Goal: Information Seeking & Learning: Learn about a topic

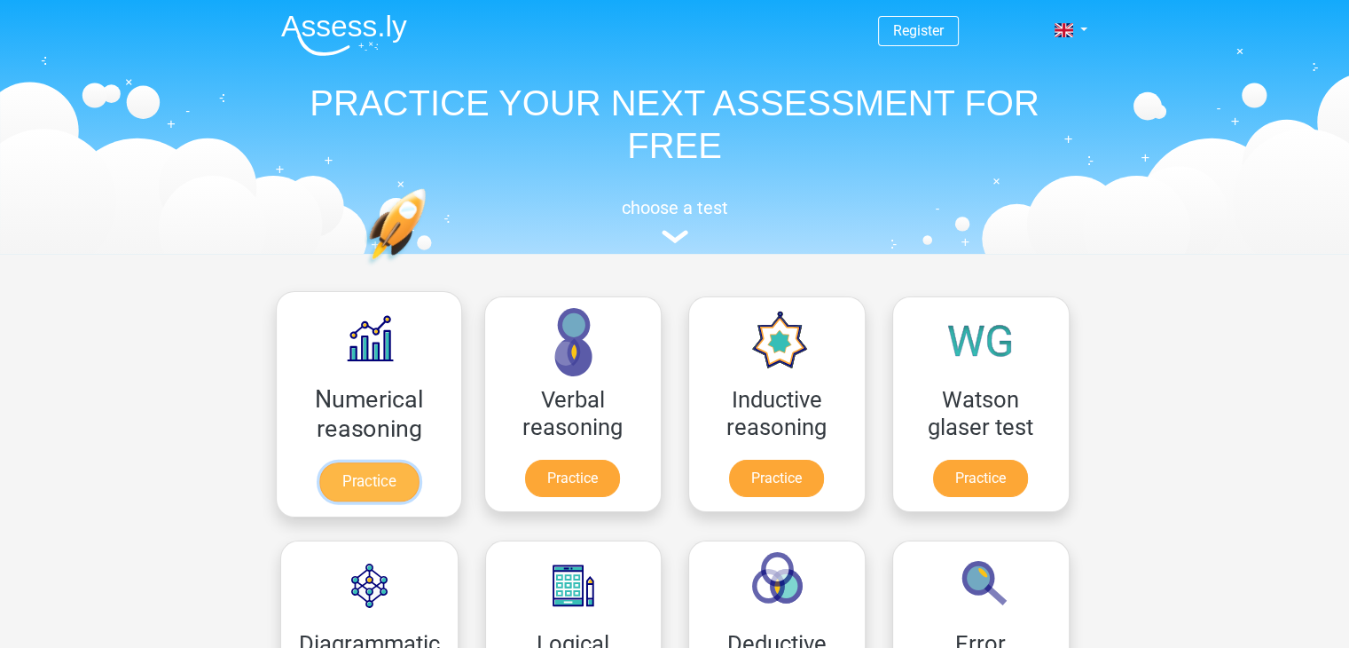
click at [400, 464] on link "Practice" at bounding box center [368, 481] width 99 height 39
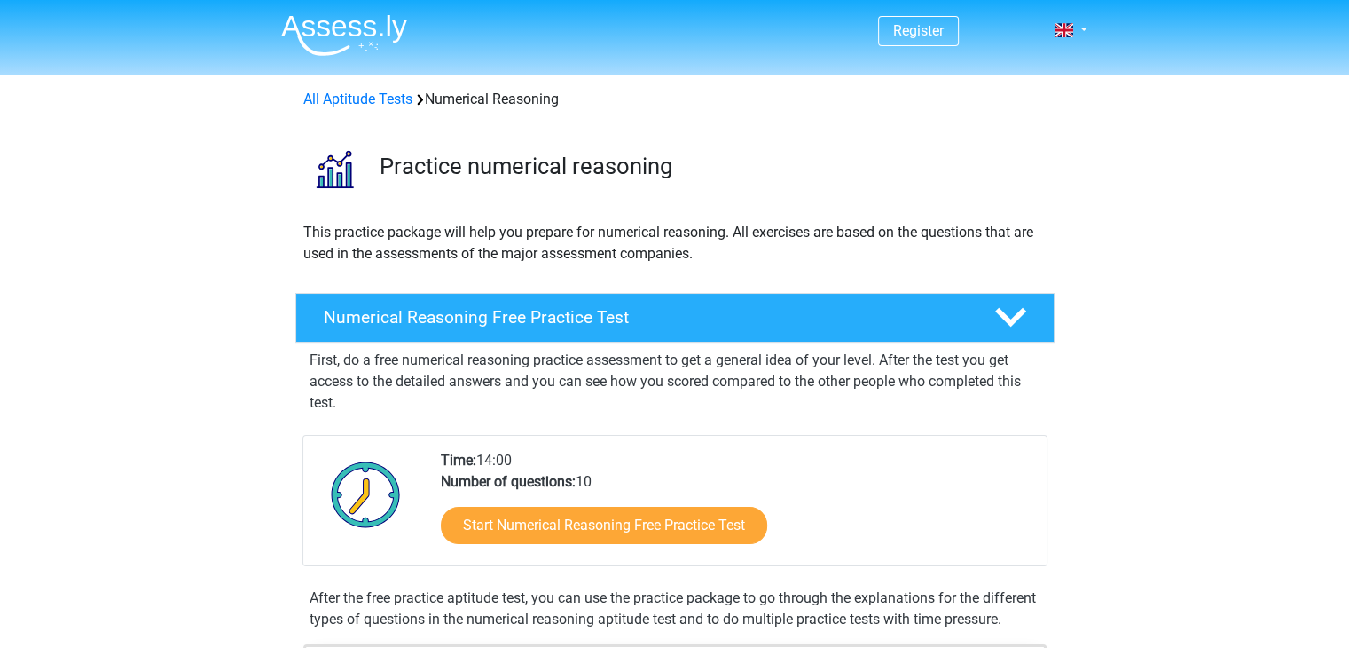
scroll to position [192, 0]
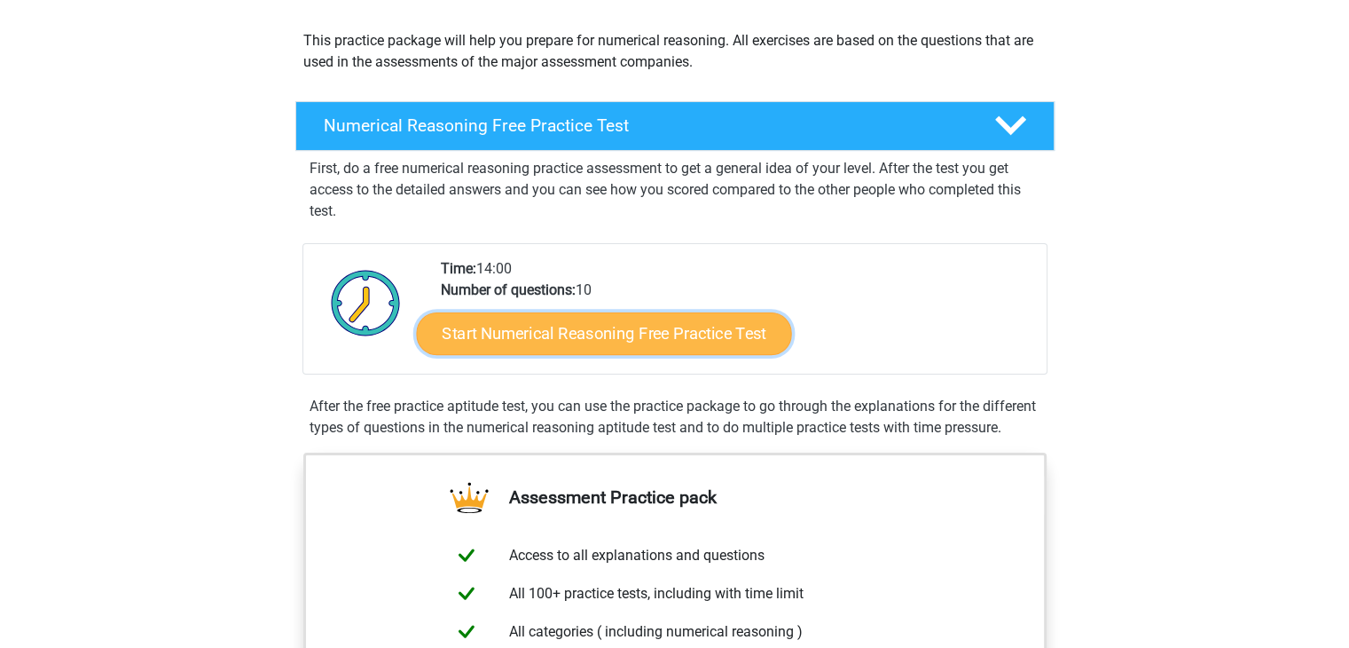
click at [617, 324] on link "Start Numerical Reasoning Free Practice Test" at bounding box center [603, 332] width 375 height 43
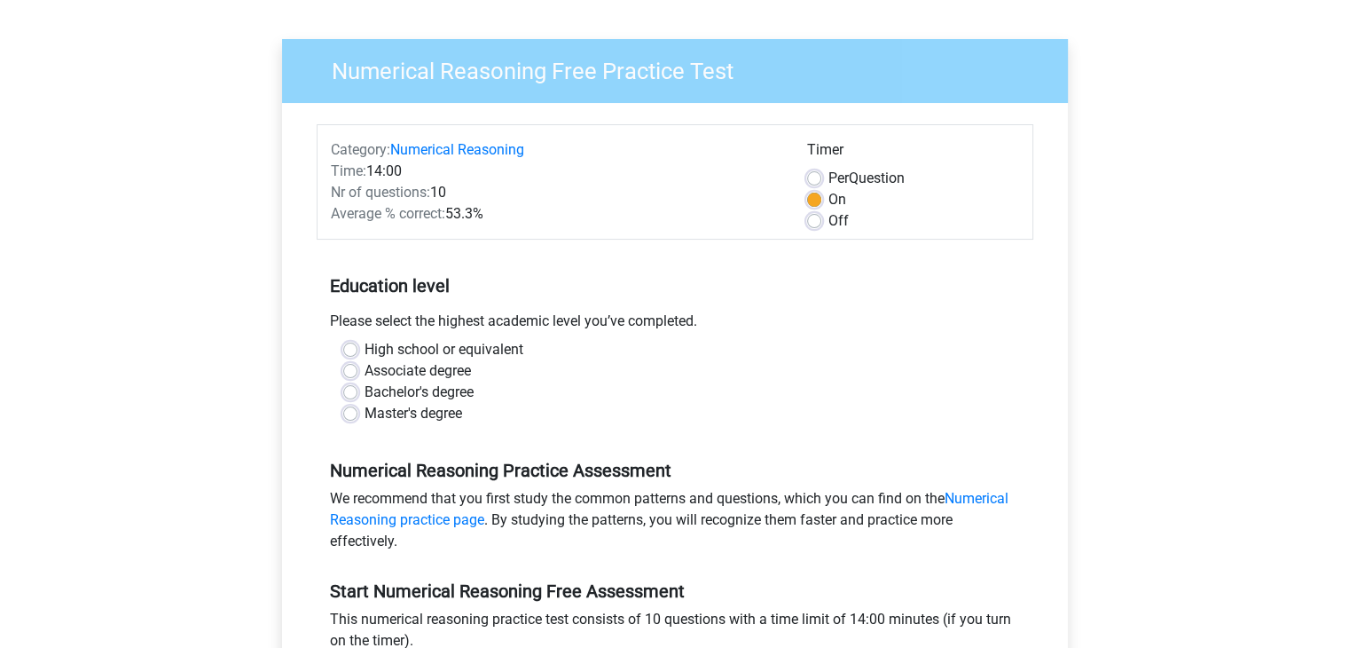
scroll to position [114, 0]
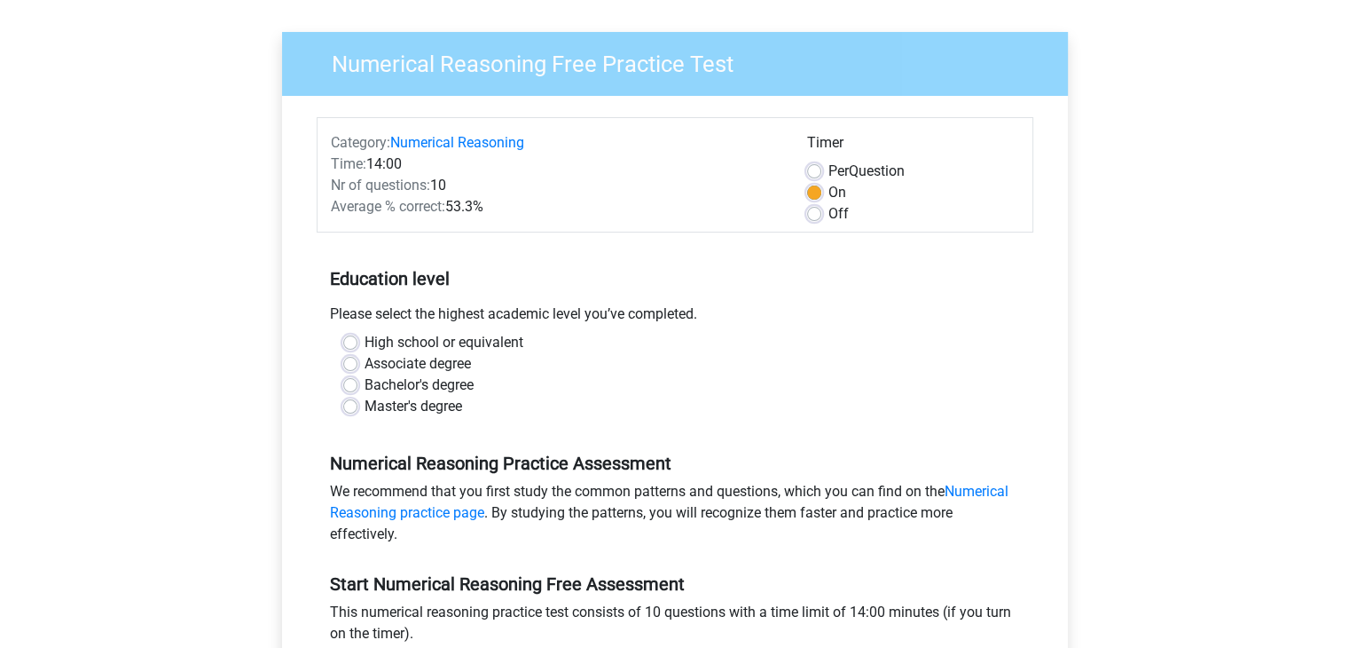
click at [365, 390] on label "Bachelor's degree" at bounding box center [419, 384] width 109 height 21
click at [349, 390] on input "Bachelor's degree" at bounding box center [350, 383] width 14 height 18
radio input "true"
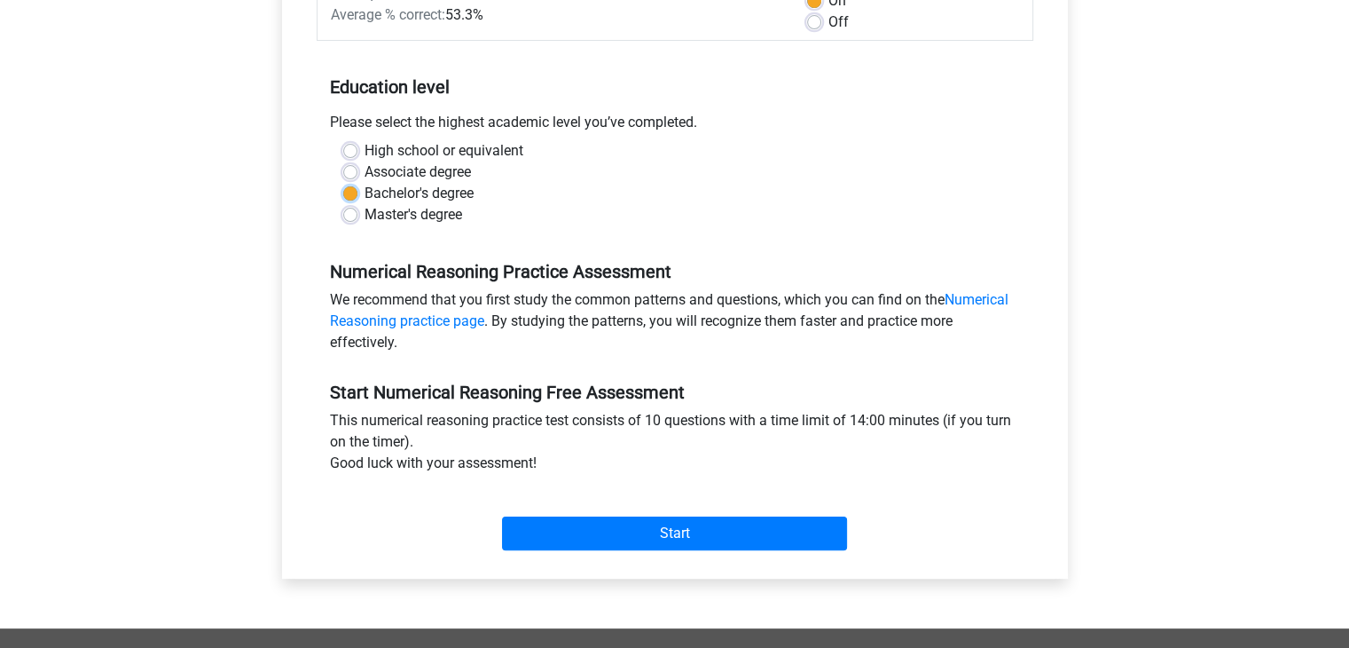
scroll to position [385, 0]
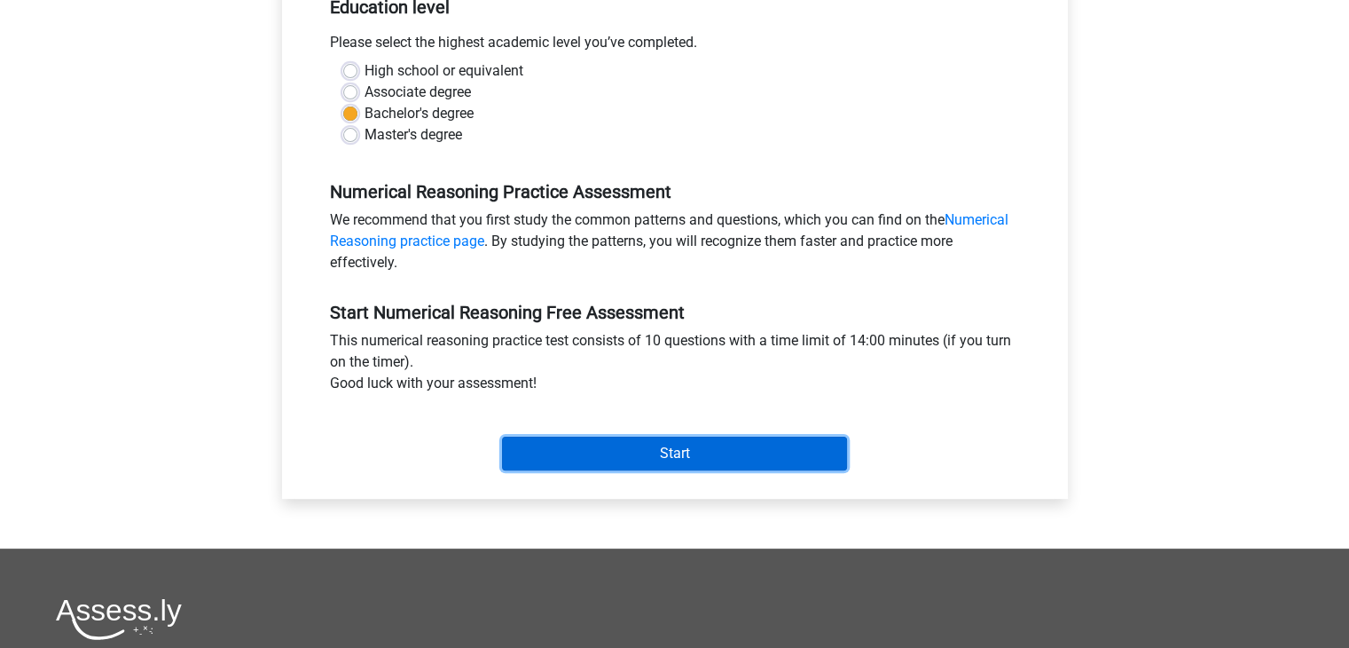
click at [558, 444] on input "Start" at bounding box center [674, 453] width 345 height 34
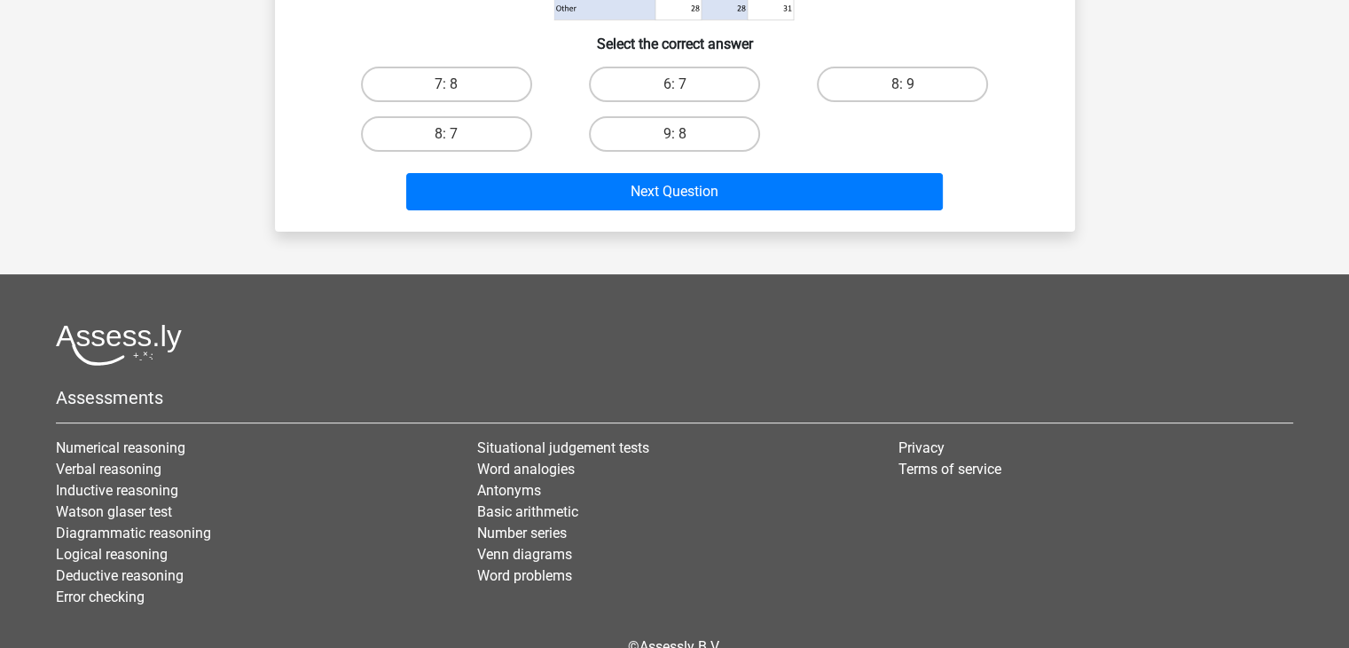
scroll to position [497, 0]
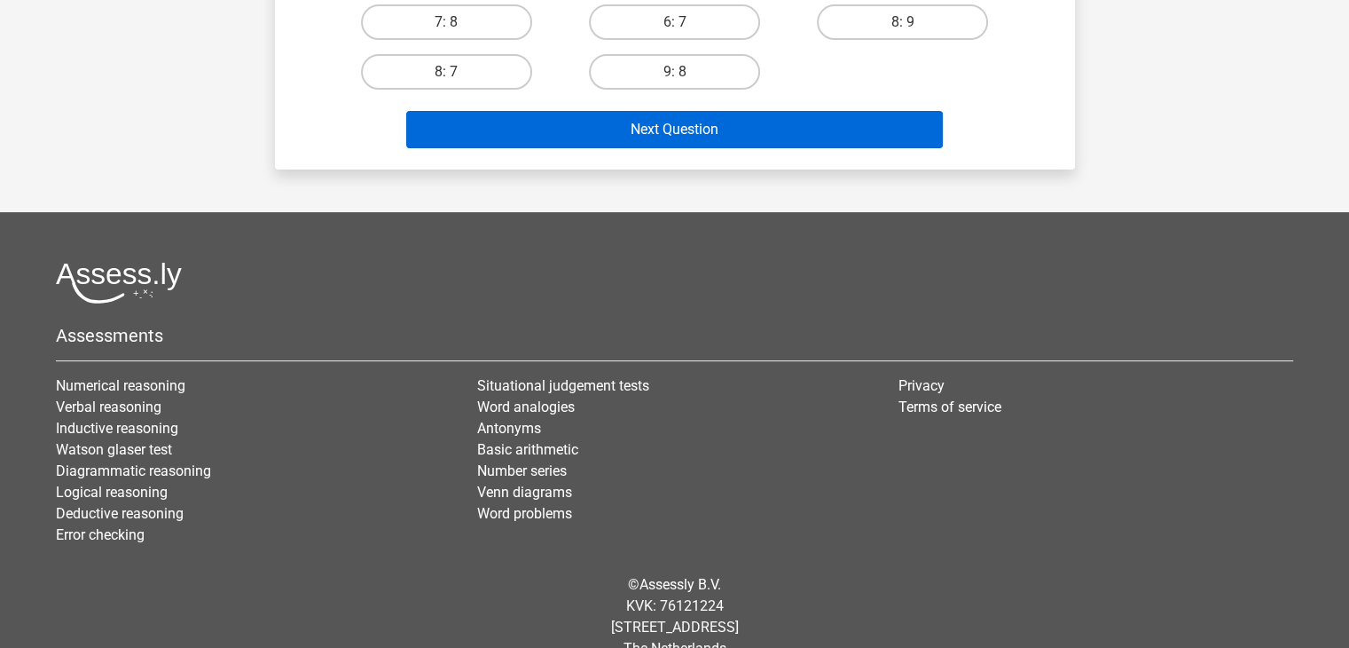
drag, startPoint x: 720, startPoint y: 61, endPoint x: 690, endPoint y: 128, distance: 73.1
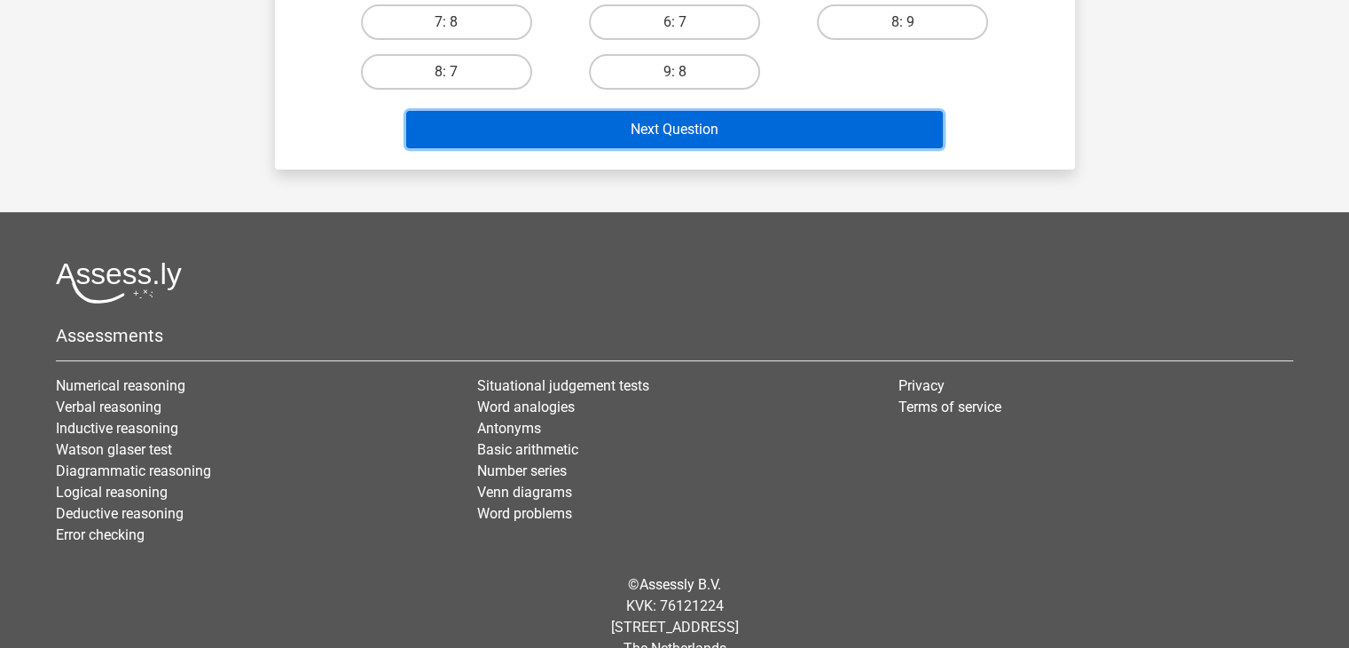
click at [690, 128] on button "Next Question" at bounding box center [674, 129] width 537 height 37
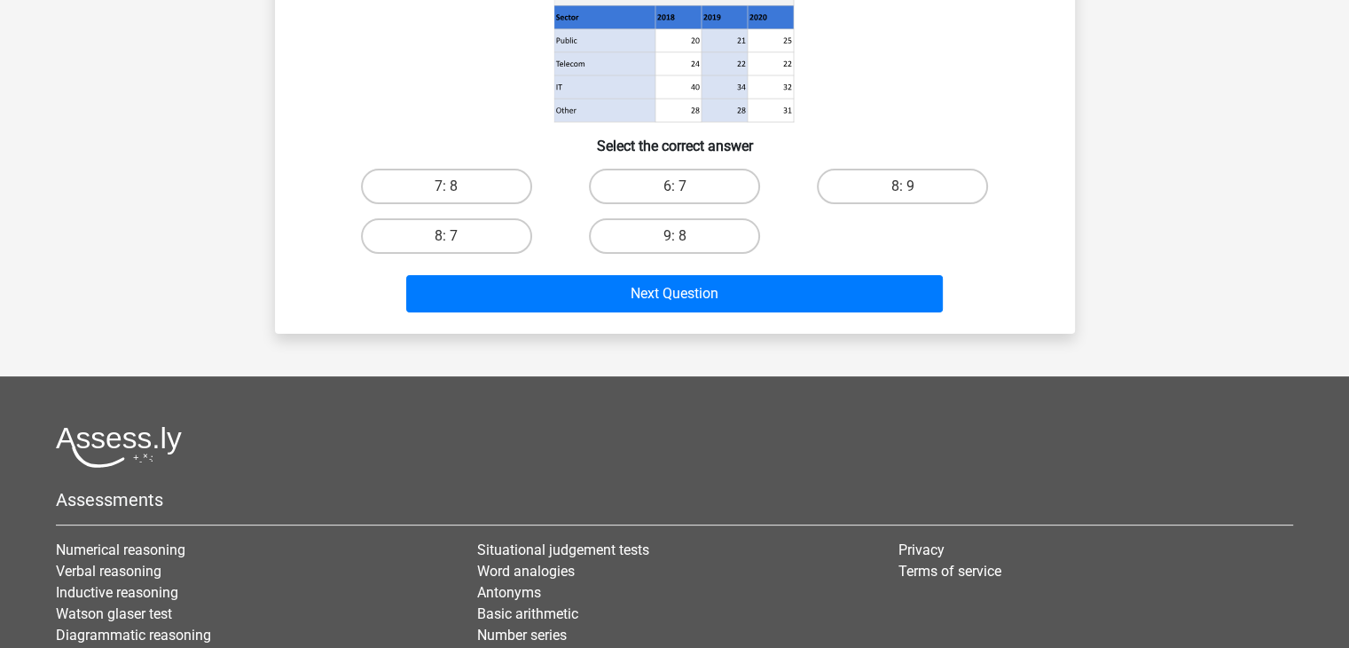
scroll to position [314, 0]
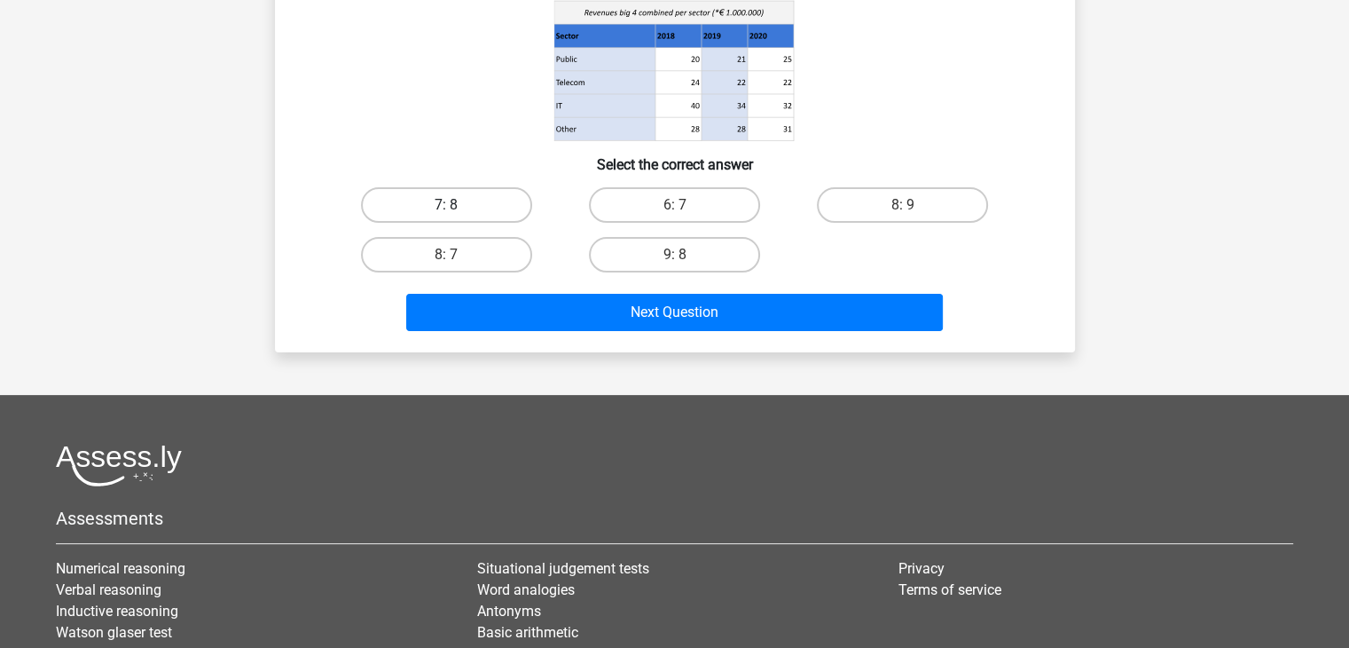
click at [442, 202] on label "7: 8" at bounding box center [446, 204] width 171 height 35
click at [446, 205] on input "7: 8" at bounding box center [452, 211] width 12 height 12
radio input "true"
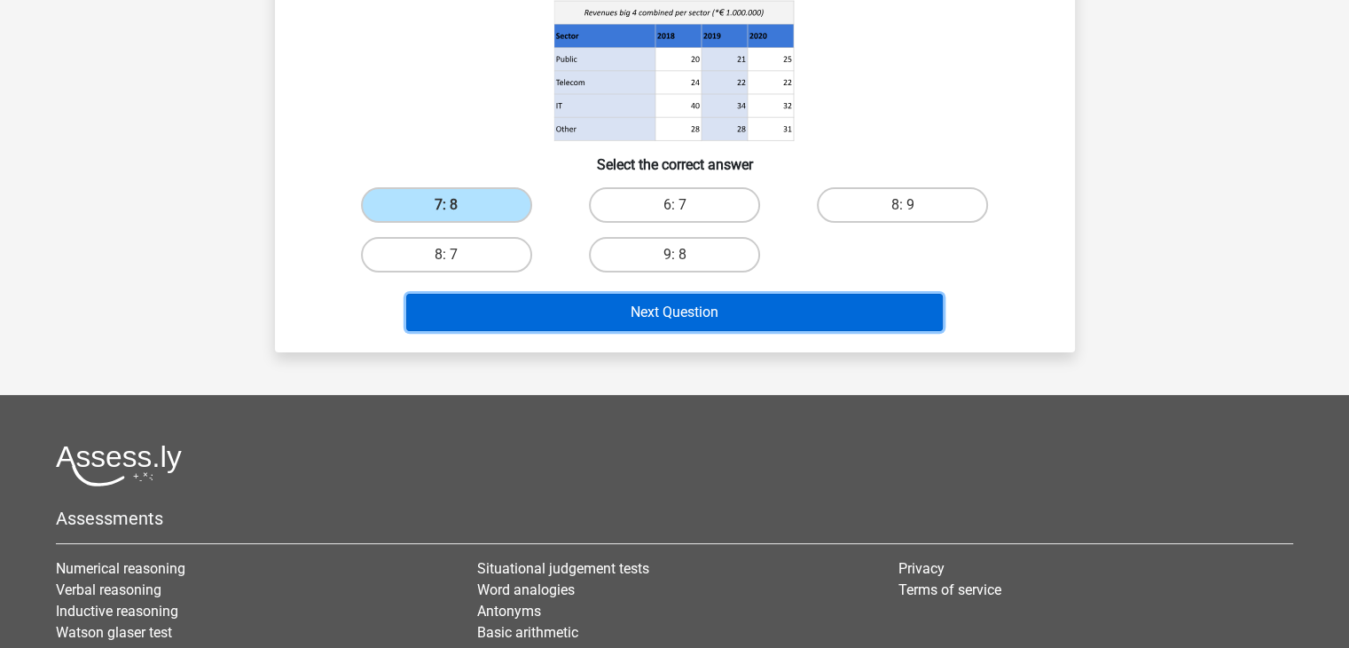
click at [665, 301] on button "Next Question" at bounding box center [674, 312] width 537 height 37
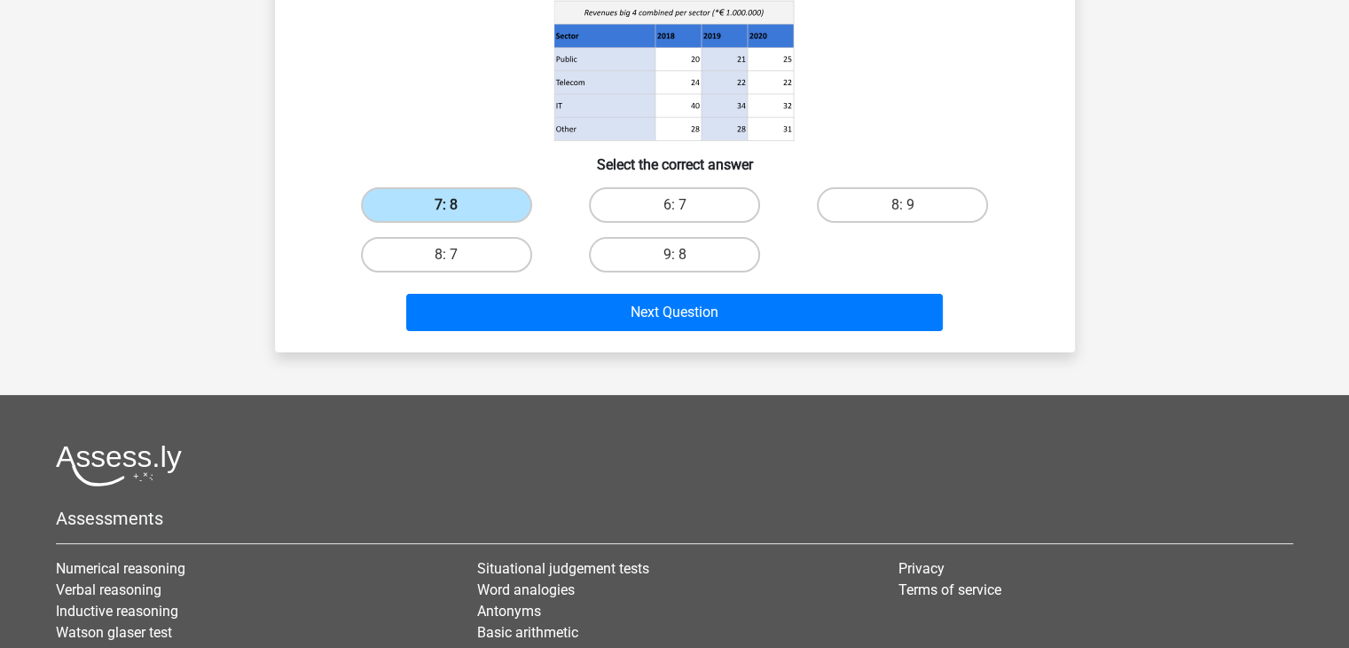
click at [477, 199] on label "7: 8" at bounding box center [446, 204] width 171 height 35
click at [458, 205] on input "7: 8" at bounding box center [452, 211] width 12 height 12
click at [710, 193] on label "6: 7" at bounding box center [674, 204] width 171 height 35
click at [686, 205] on input "6: 7" at bounding box center [680, 211] width 12 height 12
radio input "true"
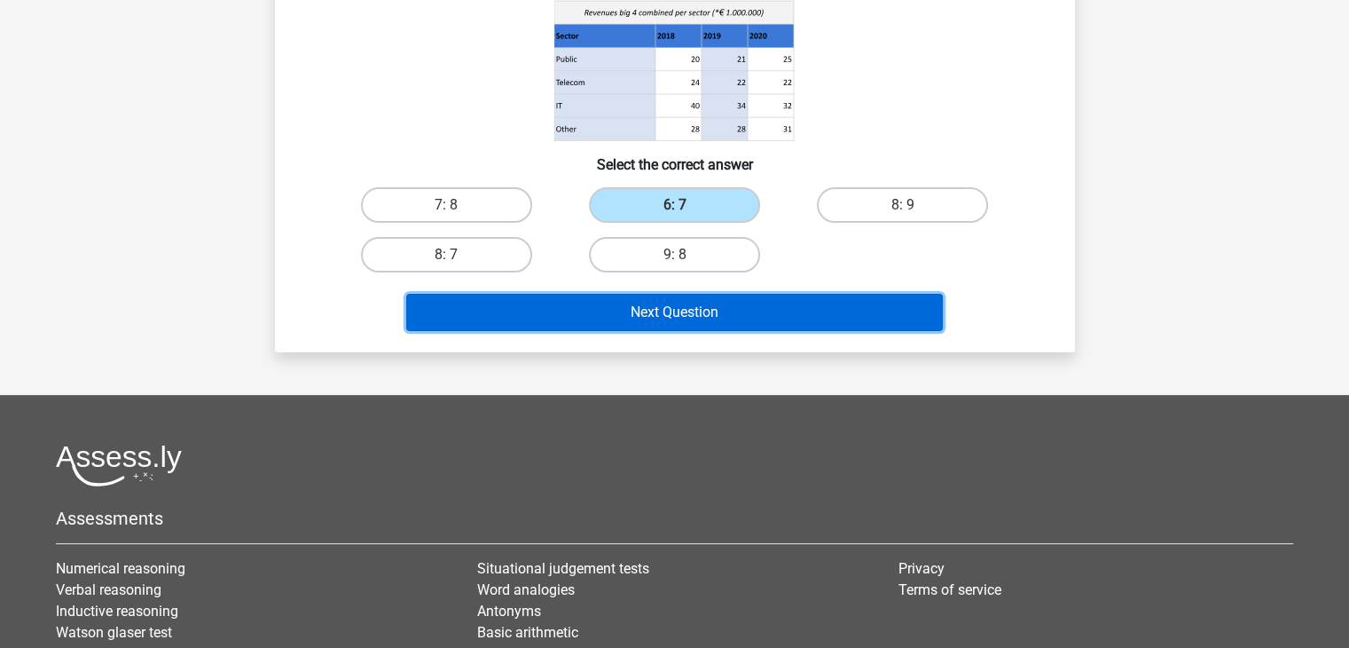
click at [720, 303] on button "Next Question" at bounding box center [674, 312] width 537 height 37
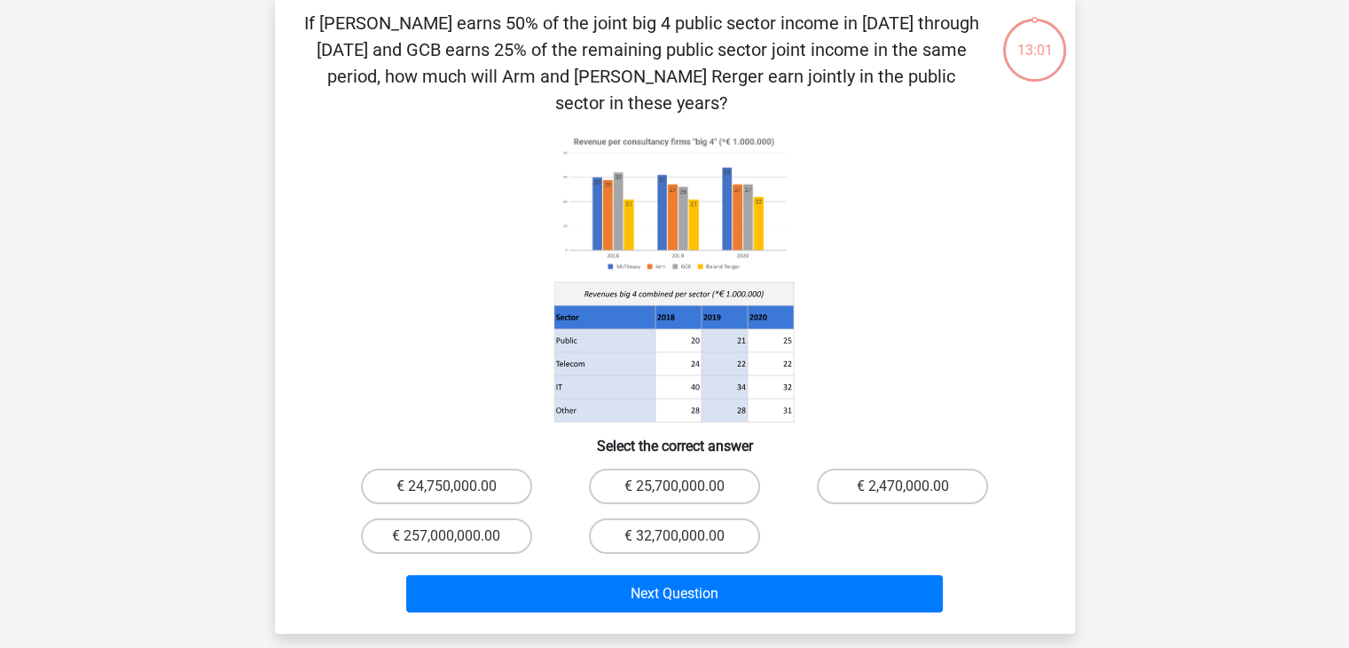
scroll to position [82, 0]
